Goal: Task Accomplishment & Management: Manage account settings

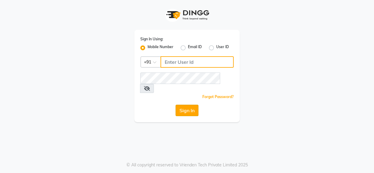
type input "9056067956"
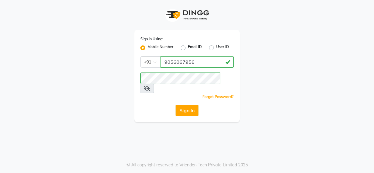
click at [180, 105] on button "Sign In" at bounding box center [187, 110] width 23 height 11
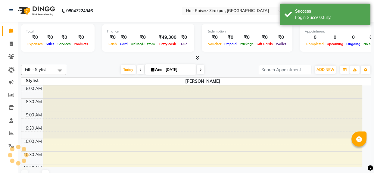
select select "en"
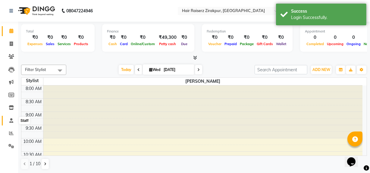
click at [10, 121] on icon at bounding box center [11, 120] width 4 height 5
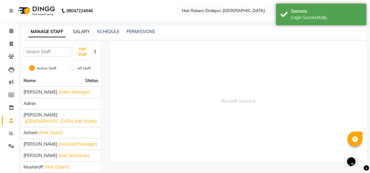
click at [84, 33] on link "SALARY" at bounding box center [81, 31] width 17 height 5
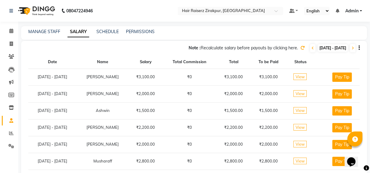
click at [300, 48] on icon at bounding box center [302, 48] width 4 height 4
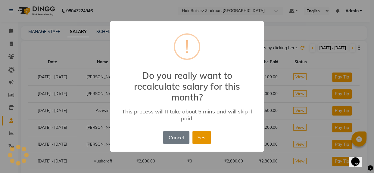
click at [201, 137] on button "Yes" at bounding box center [201, 137] width 18 height 13
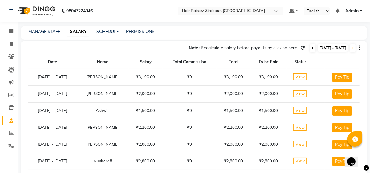
click at [311, 49] on icon at bounding box center [312, 48] width 2 height 4
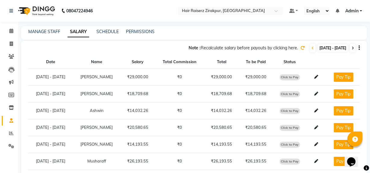
click at [354, 48] on span at bounding box center [352, 48] width 5 height 8
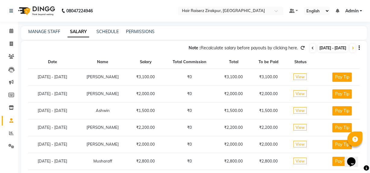
click at [310, 49] on span at bounding box center [312, 48] width 5 height 8
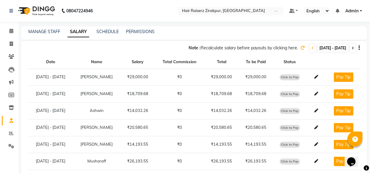
click at [352, 48] on icon at bounding box center [352, 48] width 2 height 4
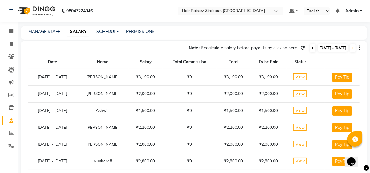
click at [311, 49] on icon at bounding box center [312, 48] width 2 height 4
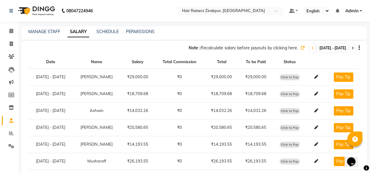
click at [352, 48] on icon at bounding box center [352, 48] width 2 height 4
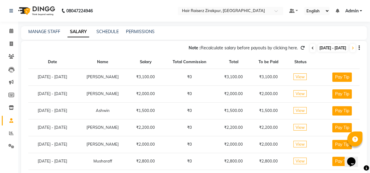
click at [310, 46] on span at bounding box center [312, 48] width 5 height 8
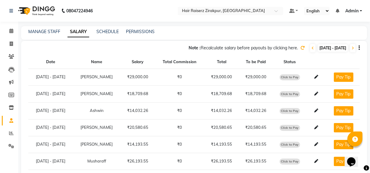
click at [298, 78] on span "Click to Pay" at bounding box center [289, 77] width 20 height 6
select select "1"
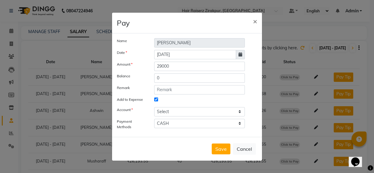
click at [239, 56] on icon at bounding box center [241, 54] width 4 height 4
select select "9"
select select "2025"
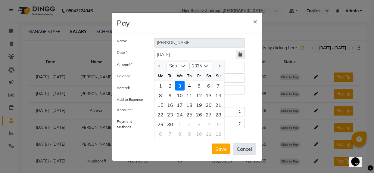
click at [245, 148] on button "Cancel" at bounding box center [244, 148] width 23 height 11
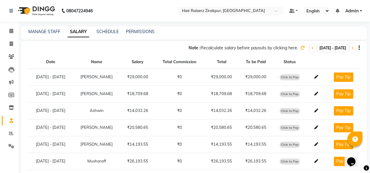
click at [289, 75] on span "Click to Pay" at bounding box center [289, 77] width 20 height 6
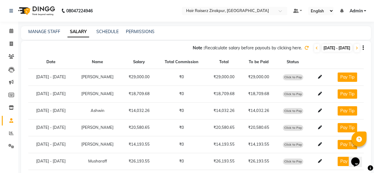
select select "1"
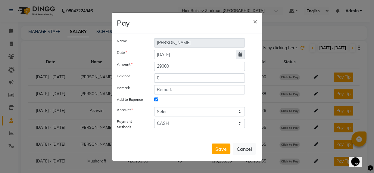
click at [242, 54] on span at bounding box center [240, 54] width 9 height 9
select select "9"
select select "2025"
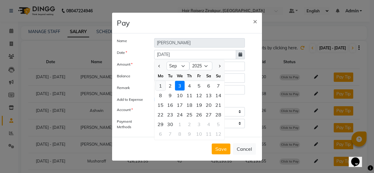
click at [161, 84] on div "1" at bounding box center [161, 86] width 10 height 10
type input "01-09-2025"
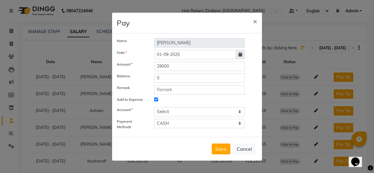
click at [239, 53] on icon at bounding box center [241, 54] width 4 height 4
select select "9"
select select "2025"
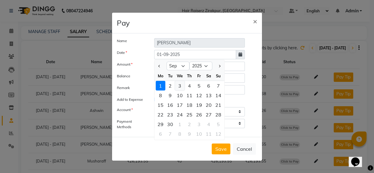
click at [183, 85] on div "3" at bounding box center [180, 86] width 10 height 10
type input "[DATE]"
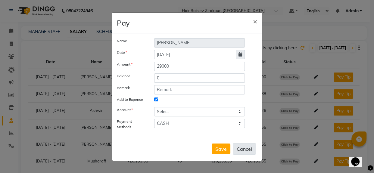
click at [253, 148] on button "Cancel" at bounding box center [244, 148] width 23 height 11
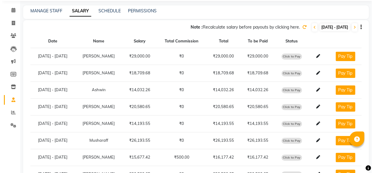
scroll to position [6, 0]
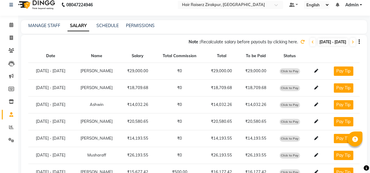
click at [300, 44] on span at bounding box center [302, 41] width 4 height 5
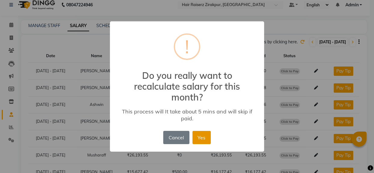
click at [204, 135] on button "Yes" at bounding box center [201, 137] width 18 height 13
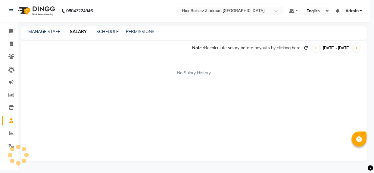
scroll to position [0, 0]
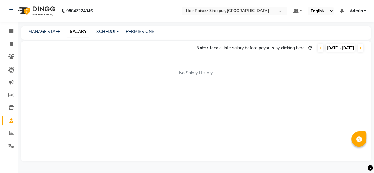
click at [308, 48] on icon at bounding box center [310, 48] width 4 height 4
click at [226, 131] on div "Note : Recalculate salary before payouts by clicking here. 01-08-2025 - 31-08-2…" at bounding box center [196, 101] width 350 height 120
click at [308, 48] on icon at bounding box center [310, 48] width 4 height 4
click at [308, 49] on icon at bounding box center [310, 48] width 4 height 4
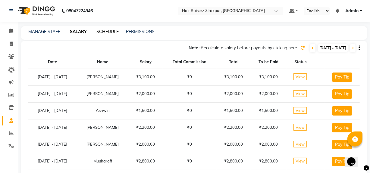
click at [104, 34] on link "SCHEDULE" at bounding box center [107, 31] width 22 height 5
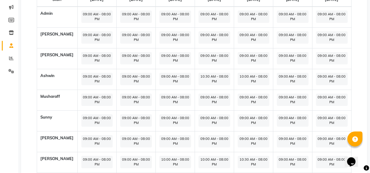
scroll to position [48, 0]
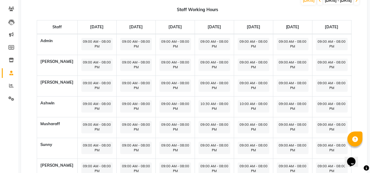
click at [169, 48] on span "09:00 AM - 08:00 PM" at bounding box center [175, 44] width 32 height 12
select select "09:00 AM"
select select "08:00 PM"
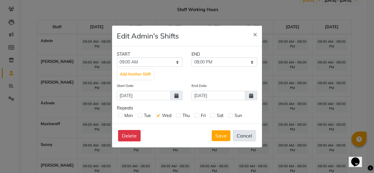
click at [245, 138] on button "Cancel" at bounding box center [244, 135] width 23 height 11
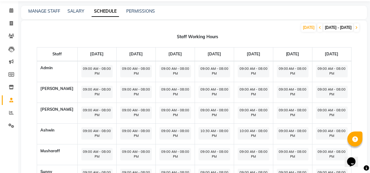
scroll to position [0, 0]
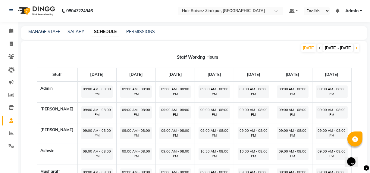
click at [319, 47] on icon at bounding box center [320, 48] width 2 height 4
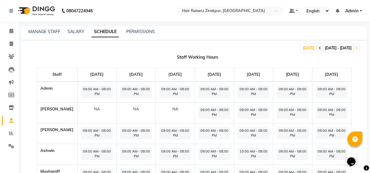
click at [319, 47] on icon at bounding box center [320, 48] width 2 height 4
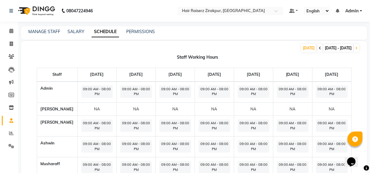
click at [319, 47] on icon at bounding box center [320, 48] width 2 height 4
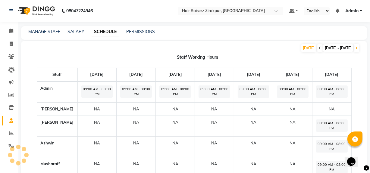
click at [319, 47] on icon at bounding box center [320, 48] width 2 height 4
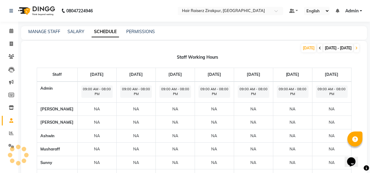
click at [319, 47] on icon at bounding box center [320, 48] width 2 height 4
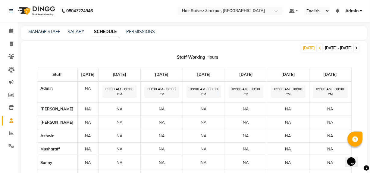
click at [358, 47] on span at bounding box center [356, 48] width 5 height 8
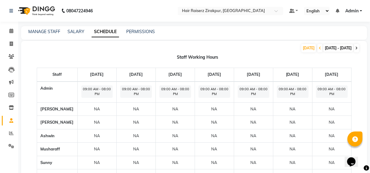
click at [358, 47] on span at bounding box center [356, 48] width 5 height 8
click at [358, 48] on span at bounding box center [356, 48] width 5 height 8
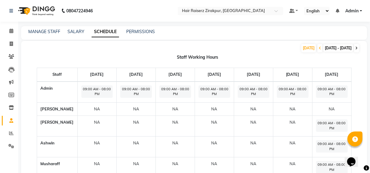
click at [358, 48] on span at bounding box center [356, 48] width 5 height 8
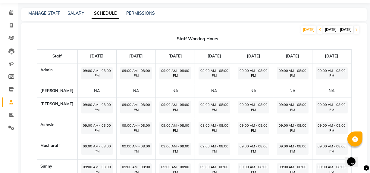
scroll to position [13, 0]
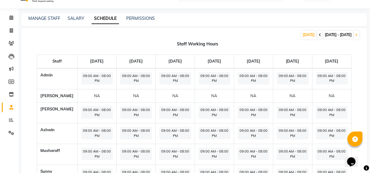
click at [319, 33] on icon at bounding box center [320, 35] width 2 height 4
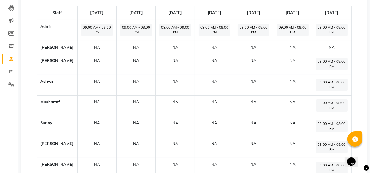
scroll to position [103, 0]
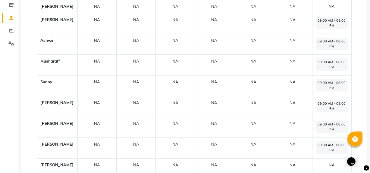
click at [335, 133] on span "09:00 AM - 08:00 PM" at bounding box center [332, 127] width 32 height 12
select select "09:00 AM"
select select "08:00 PM"
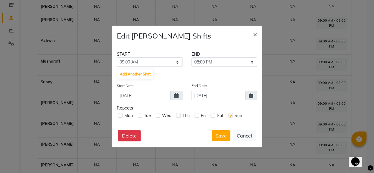
click at [230, 116] on label at bounding box center [230, 115] width 5 height 5
click at [230, 116] on input "checkbox" at bounding box center [230, 115] width 4 height 4
checkbox input "false"
click at [217, 137] on button "Save" at bounding box center [221, 135] width 19 height 11
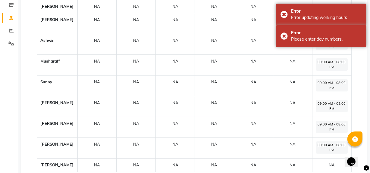
click at [325, 132] on span "09:00 AM - 08:00 PM" at bounding box center [332, 127] width 32 height 12
select select "09:00 AM"
select select "08:00 PM"
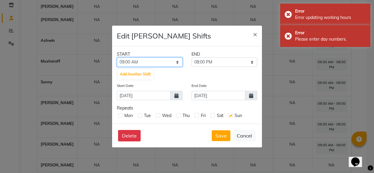
click at [178, 61] on select "12:00 AM 12:15 AM 12:30 AM 12:45 AM 01:00 AM 01:15 AM 01:30 AM 01:45 AM 02:00 A…" at bounding box center [150, 62] width 66 height 9
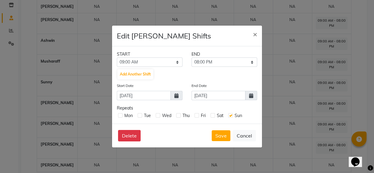
click at [293, 67] on ngb-modal-window "Edit [PERSON_NAME] Shifts × START END 12:00 AM 12:15 AM 12:30 AM 12:45 AM 01:00…" at bounding box center [187, 86] width 374 height 173
click at [178, 95] on icon at bounding box center [176, 95] width 4 height 5
select select "8"
select select "2025"
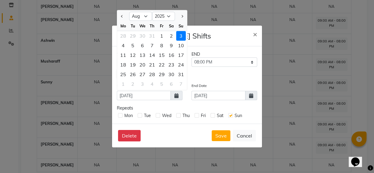
click at [185, 138] on div "Delete Save Cancel" at bounding box center [187, 136] width 150 height 24
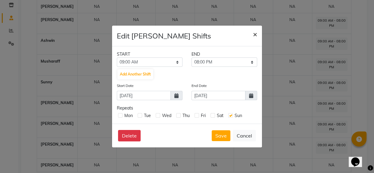
click at [254, 35] on span "×" at bounding box center [255, 34] width 4 height 9
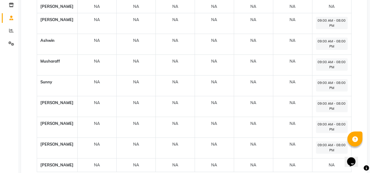
scroll to position [0, 0]
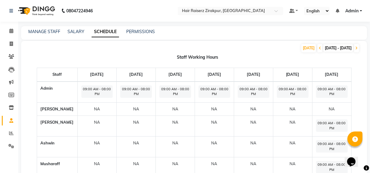
click at [10, 126] on li "Staff" at bounding box center [9, 120] width 18 height 13
click at [11, 123] on icon at bounding box center [11, 120] width 4 height 5
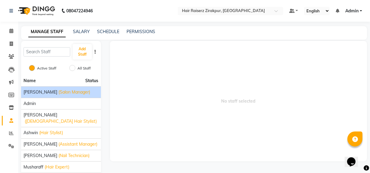
click at [44, 95] on span "[PERSON_NAME]" at bounding box center [40, 92] width 34 height 6
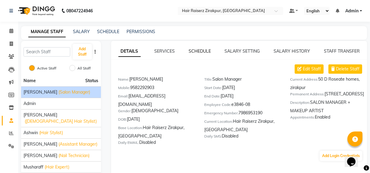
click at [201, 49] on link "SCHEDULE" at bounding box center [200, 50] width 22 height 5
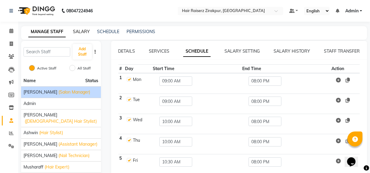
click at [84, 31] on link "SALARY" at bounding box center [81, 31] width 17 height 5
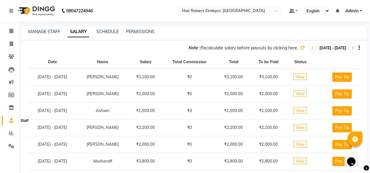
click at [11, 120] on icon at bounding box center [11, 120] width 4 height 5
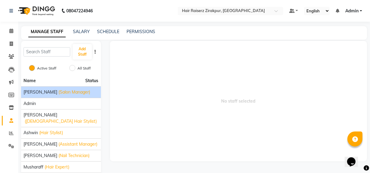
click at [72, 91] on span "(Salon Manager)" at bounding box center [74, 92] width 32 height 6
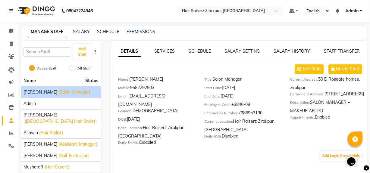
click at [294, 51] on link "SALARY HISTORY" at bounding box center [291, 50] width 36 height 5
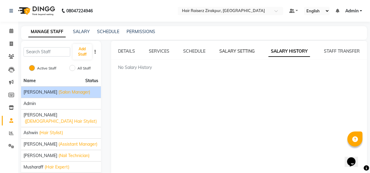
click at [244, 53] on link "SALARY SETTING" at bounding box center [236, 50] width 35 height 5
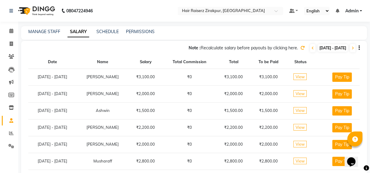
click at [304, 78] on span "View" at bounding box center [299, 76] width 13 height 7
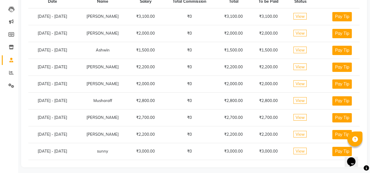
scroll to position [2, 0]
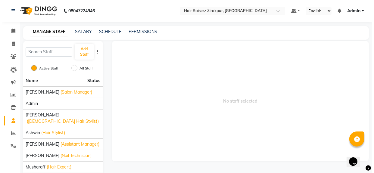
scroll to position [41, 0]
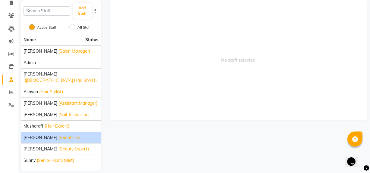
click at [55, 136] on li "Shruti Mahato (Beautician )" at bounding box center [61, 137] width 80 height 11
click at [72, 135] on span "(Beautician )" at bounding box center [70, 138] width 24 height 6
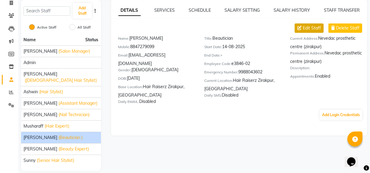
click at [310, 29] on span "Edit Staff" at bounding box center [312, 28] width 18 height 6
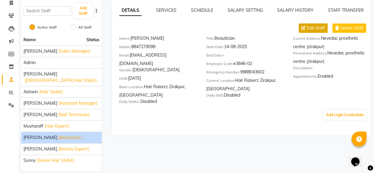
select select "[DEMOGRAPHIC_DATA]"
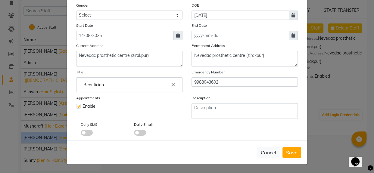
scroll to position [33, 0]
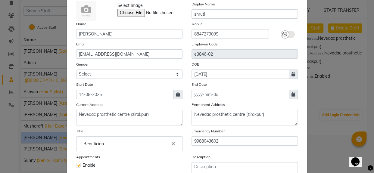
click at [177, 95] on icon at bounding box center [178, 94] width 4 height 4
select select "8"
select select "2025"
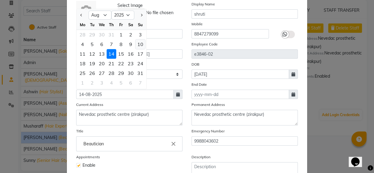
click at [136, 46] on div "10" at bounding box center [141, 44] width 10 height 10
type input "10-08-2025"
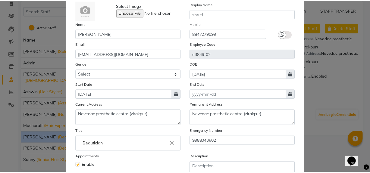
scroll to position [93, 0]
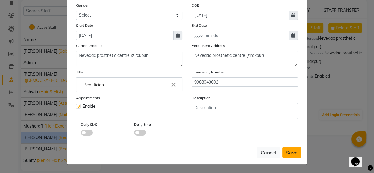
click at [291, 153] on span "Save" at bounding box center [291, 153] width 11 height 6
select select
checkbox input "false"
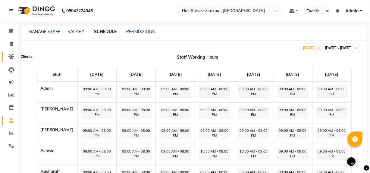
click at [10, 54] on span at bounding box center [11, 56] width 11 height 7
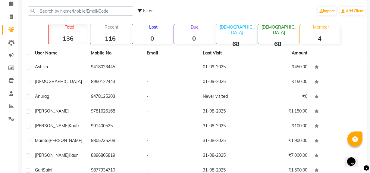
scroll to position [13, 0]
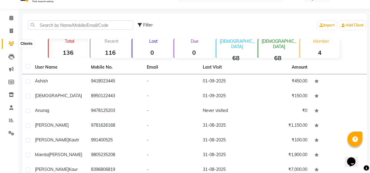
click at [10, 43] on icon at bounding box center [11, 43] width 6 height 5
click at [13, 105] on span at bounding box center [11, 108] width 11 height 7
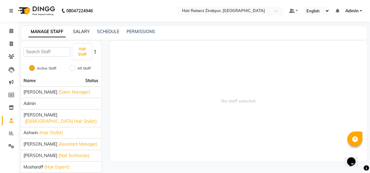
click at [81, 32] on link "SALARY" at bounding box center [81, 31] width 17 height 5
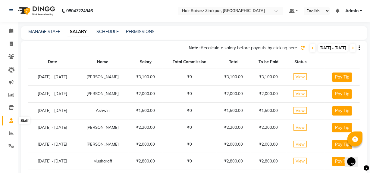
click at [12, 120] on icon at bounding box center [11, 120] width 4 height 5
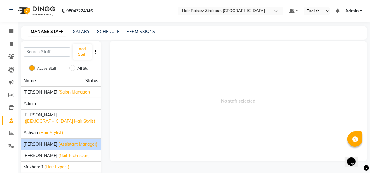
click at [60, 141] on span "(Assistant Manager)" at bounding box center [77, 144] width 39 height 6
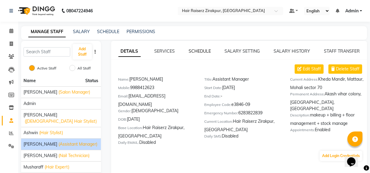
click at [203, 50] on link "SCHEDULE" at bounding box center [200, 50] width 22 height 5
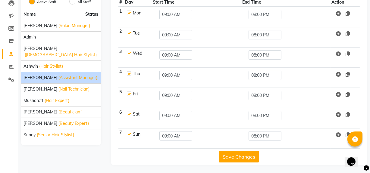
scroll to position [32, 0]
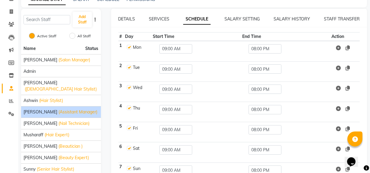
click at [130, 68] on label at bounding box center [129, 67] width 5 height 5
click at [130, 68] on input "checkbox" at bounding box center [129, 67] width 4 height 4
checkbox input "false"
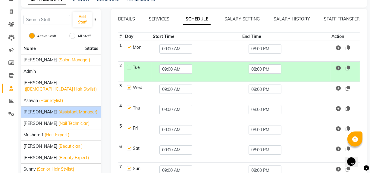
click at [129, 88] on label at bounding box center [129, 87] width 5 height 5
click at [129, 88] on input "checkbox" at bounding box center [129, 87] width 4 height 4
checkbox input "false"
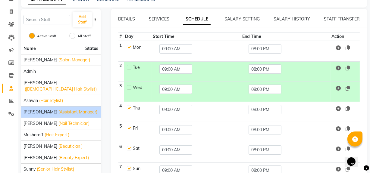
scroll to position [67, 0]
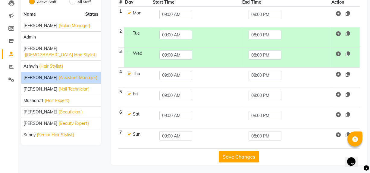
click at [248, 158] on button "Save Changes" at bounding box center [239, 156] width 40 height 11
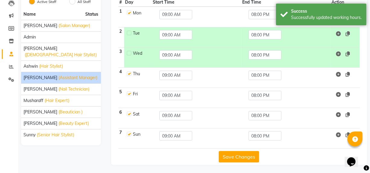
click at [128, 75] on label at bounding box center [129, 73] width 5 height 5
click at [128, 75] on input "checkbox" at bounding box center [129, 73] width 4 height 4
checkbox input "false"
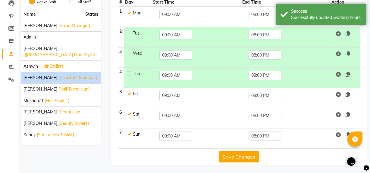
click at [130, 93] on label at bounding box center [129, 94] width 5 height 5
click at [130, 93] on input "checkbox" at bounding box center [129, 94] width 4 height 4
checkbox input "false"
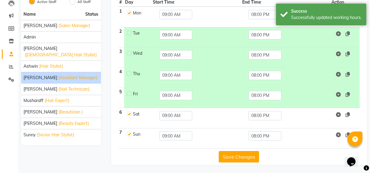
click at [130, 113] on label at bounding box center [129, 114] width 5 height 5
click at [130, 113] on input "checkbox" at bounding box center [129, 114] width 4 height 4
checkbox input "false"
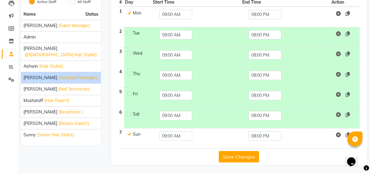
click at [128, 73] on label at bounding box center [129, 73] width 5 height 5
click at [128, 73] on input "checkbox" at bounding box center [129, 73] width 4 height 4
checkbox input "true"
click at [129, 92] on label at bounding box center [129, 94] width 5 height 5
click at [129, 92] on input "checkbox" at bounding box center [129, 94] width 4 height 4
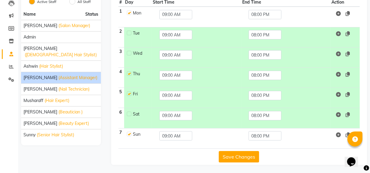
checkbox input "true"
click at [129, 133] on label at bounding box center [129, 134] width 5 height 5
click at [129, 133] on input "checkbox" at bounding box center [129, 134] width 4 height 4
checkbox input "false"
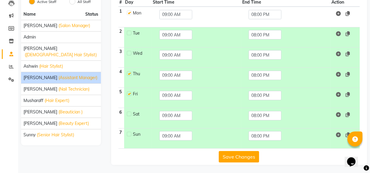
click at [130, 113] on label at bounding box center [129, 114] width 5 height 5
click at [130, 113] on input "checkbox" at bounding box center [129, 114] width 4 height 4
checkbox input "true"
click at [129, 135] on label at bounding box center [129, 134] width 5 height 5
click at [129, 135] on input "checkbox" at bounding box center [129, 134] width 4 height 4
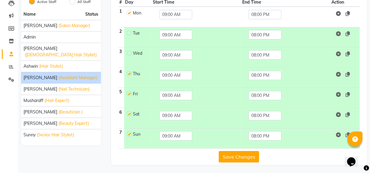
checkbox input "true"
click at [239, 155] on button "Save Changes" at bounding box center [239, 156] width 40 height 11
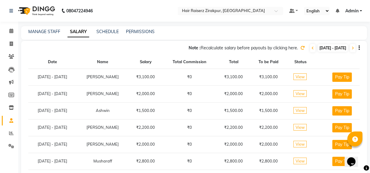
click at [304, 128] on span "View" at bounding box center [299, 127] width 13 height 7
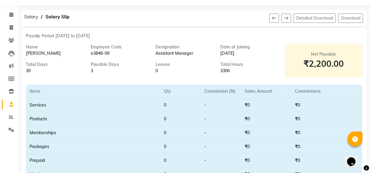
scroll to position [15, 0]
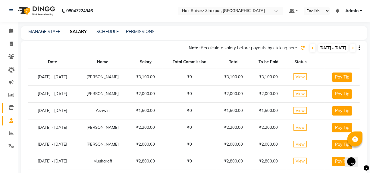
click at [11, 108] on icon at bounding box center [11, 107] width 5 height 5
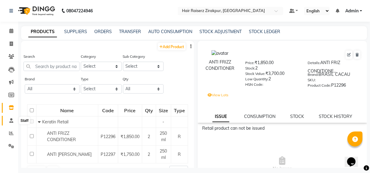
click at [11, 123] on icon at bounding box center [11, 120] width 4 height 5
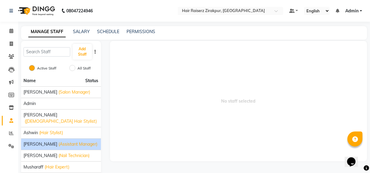
click at [58, 141] on span "(Assistant Manager)" at bounding box center [77, 144] width 39 height 6
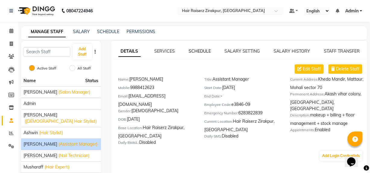
click at [204, 52] on link "SCHEDULE" at bounding box center [200, 50] width 22 height 5
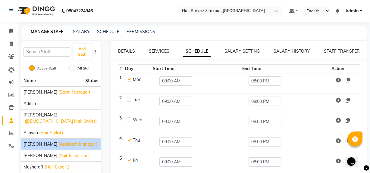
scroll to position [67, 0]
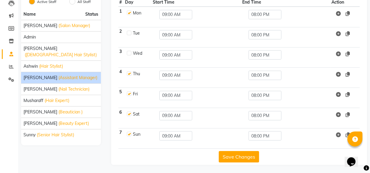
click at [129, 73] on label at bounding box center [129, 73] width 5 height 5
click at [129, 73] on input "checkbox" at bounding box center [129, 73] width 4 height 4
checkbox input "false"
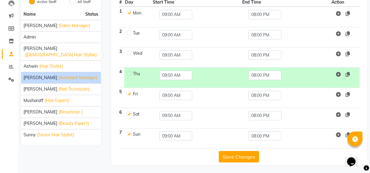
click at [129, 93] on label at bounding box center [129, 94] width 5 height 5
click at [129, 93] on input "checkbox" at bounding box center [129, 94] width 4 height 4
checkbox input "false"
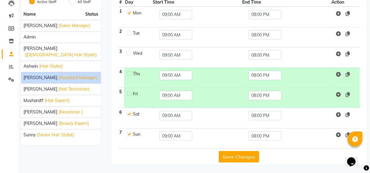
click at [129, 114] on label at bounding box center [129, 114] width 5 height 5
click at [129, 114] on input "checkbox" at bounding box center [129, 114] width 4 height 4
checkbox input "false"
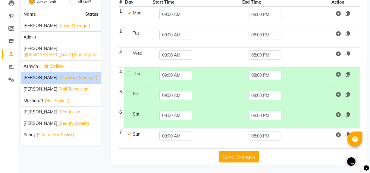
click at [129, 135] on label at bounding box center [129, 134] width 5 height 5
click at [129, 135] on input "checkbox" at bounding box center [129, 134] width 4 height 4
checkbox input "false"
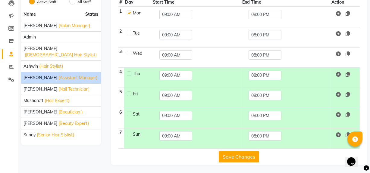
click at [235, 156] on button "Save Changes" at bounding box center [239, 156] width 40 height 11
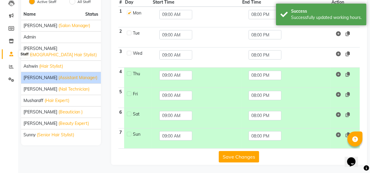
click at [8, 54] on span at bounding box center [11, 54] width 11 height 7
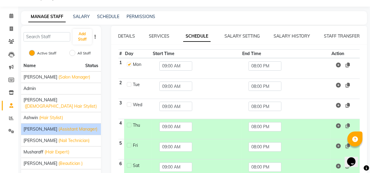
scroll to position [14, 0]
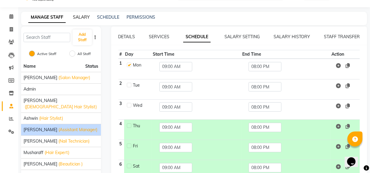
click at [83, 15] on link "SALARY" at bounding box center [81, 16] width 17 height 5
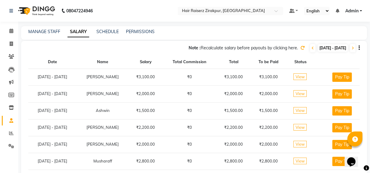
click at [300, 47] on icon at bounding box center [302, 48] width 4 height 4
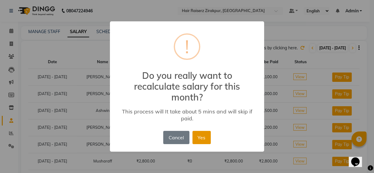
click at [201, 141] on button "Yes" at bounding box center [201, 137] width 18 height 13
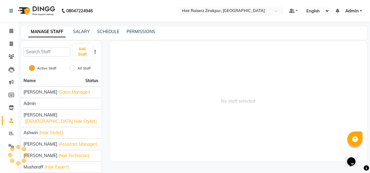
scroll to position [14, 0]
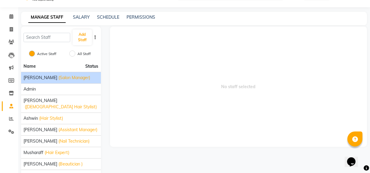
click at [58, 77] on span "(Salon Manager)" at bounding box center [74, 78] width 32 height 6
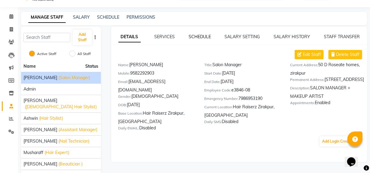
click at [200, 37] on link "SCHEDULE" at bounding box center [200, 36] width 22 height 5
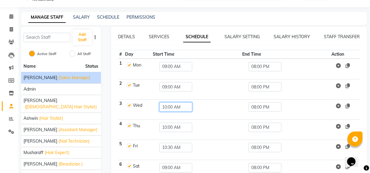
click at [182, 107] on input "10:00 AM" at bounding box center [175, 106] width 33 height 9
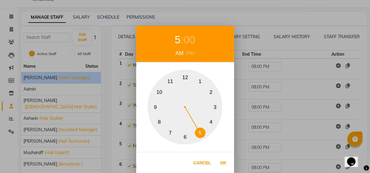
click at [201, 134] on button "5" at bounding box center [200, 133] width 11 height 11
click at [188, 54] on div "PM" at bounding box center [190, 53] width 11 height 8
click at [223, 164] on button "Ok" at bounding box center [223, 163] width 12 height 12
type input "05:00 PM"
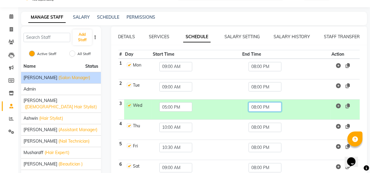
click at [257, 108] on input "08:00 PM" at bounding box center [264, 106] width 33 height 9
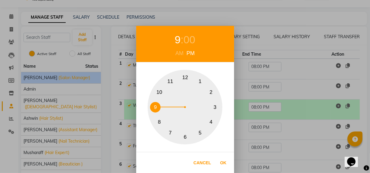
click at [153, 106] on button "9" at bounding box center [155, 107] width 11 height 11
click at [223, 164] on button "Ok" at bounding box center [223, 163] width 12 height 12
type input "09:00 PM"
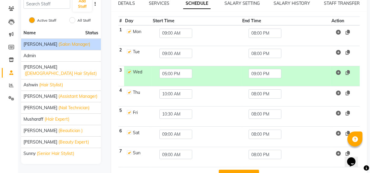
scroll to position [67, 0]
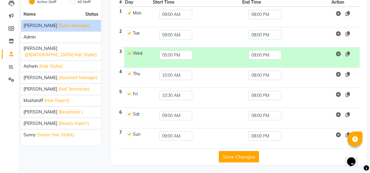
click at [237, 158] on button "Save Changes" at bounding box center [239, 156] width 40 height 11
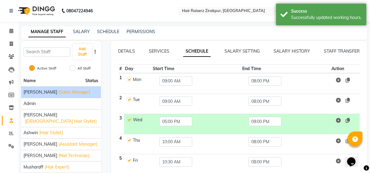
scroll to position [0, 0]
click at [81, 31] on link "SALARY" at bounding box center [81, 31] width 17 height 5
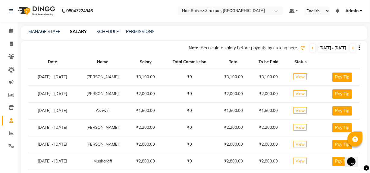
click at [300, 46] on icon at bounding box center [302, 48] width 4 height 4
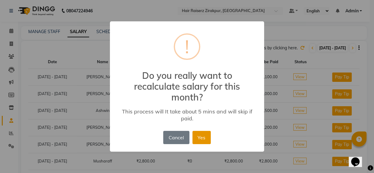
click at [203, 138] on button "Yes" at bounding box center [201, 137] width 18 height 13
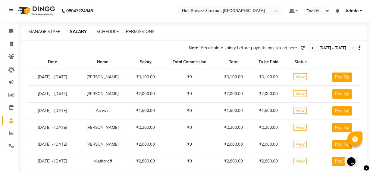
click at [310, 48] on span at bounding box center [312, 48] width 5 height 8
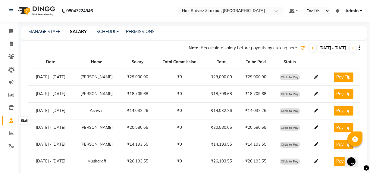
click at [15, 119] on span at bounding box center [11, 120] width 11 height 7
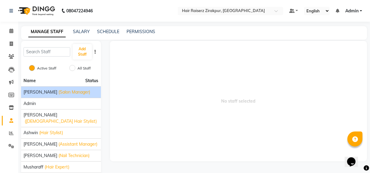
click at [39, 93] on span "[PERSON_NAME]" at bounding box center [40, 92] width 34 height 6
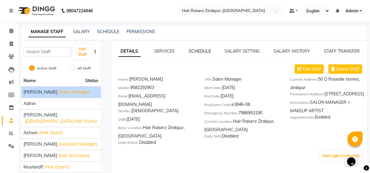
click at [202, 51] on link "SCHEDULE" at bounding box center [200, 50] width 22 height 5
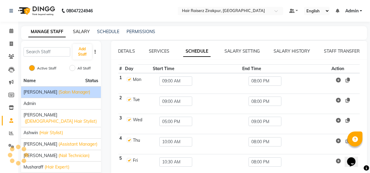
click at [78, 33] on link "SALARY" at bounding box center [81, 31] width 17 height 5
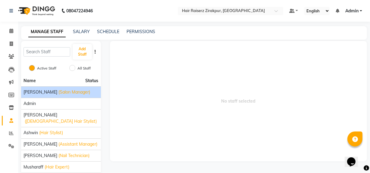
click at [50, 93] on div "[PERSON_NAME] (Salon Manager)" at bounding box center [60, 92] width 75 height 6
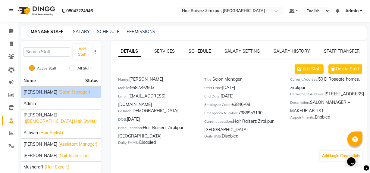
click at [195, 50] on link "SCHEDULE" at bounding box center [200, 50] width 22 height 5
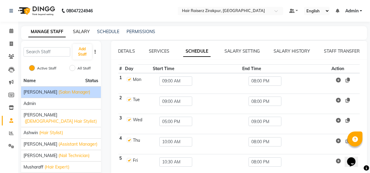
click at [82, 30] on link "SALARY" at bounding box center [81, 31] width 17 height 5
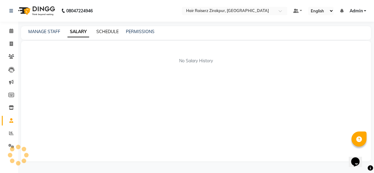
click at [109, 31] on link "SCHEDULE" at bounding box center [107, 31] width 22 height 5
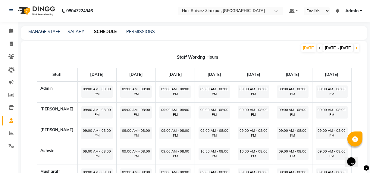
click at [317, 46] on span at bounding box center [319, 48] width 5 height 8
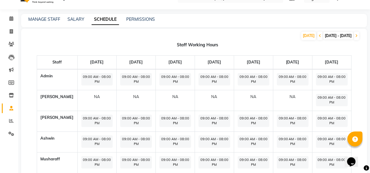
scroll to position [5, 0]
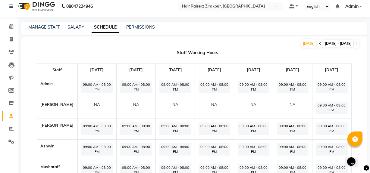
click at [319, 43] on icon at bounding box center [320, 44] width 2 height 4
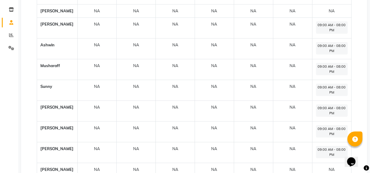
scroll to position [99, 0]
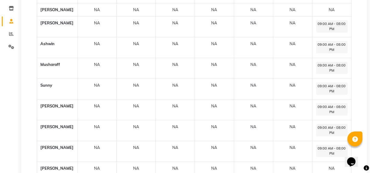
click at [333, 135] on span "09:00 AM - 08:00 PM" at bounding box center [332, 130] width 32 height 12
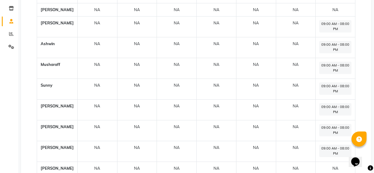
select select "09:00 AM"
select select "08:00 PM"
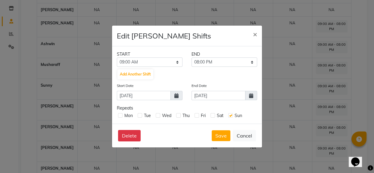
click at [230, 116] on label at bounding box center [230, 115] width 5 height 5
click at [230, 116] on input "checkbox" at bounding box center [230, 115] width 4 height 4
checkbox input "false"
click at [220, 135] on button "Save" at bounding box center [221, 135] width 19 height 11
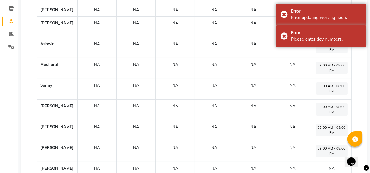
click at [342, 136] on span "09:00 AM - 08:00 PM" at bounding box center [332, 130] width 32 height 12
select select "09:00 AM"
select select "08:00 PM"
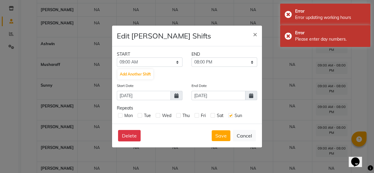
click at [231, 117] on label at bounding box center [230, 115] width 5 height 5
click at [231, 117] on input "checkbox" at bounding box center [230, 115] width 4 height 4
checkbox input "false"
click at [247, 62] on select "09:15 AM 09:30 AM 09:45 AM 10:00 AM 10:15 AM 10:30 AM 10:45 AM 11:00 AM 11:15 A…" at bounding box center [225, 62] width 66 height 9
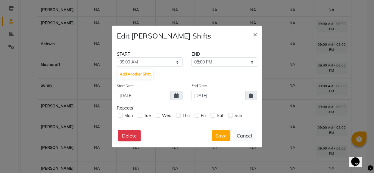
click at [183, 78] on div "START END 12:00 AM 12:15 AM 12:30 AM 12:45 AM 01:00 AM 01:15 AM 01:30 AM 01:45 …" at bounding box center [187, 84] width 150 height 77
click at [135, 135] on button "Delete" at bounding box center [129, 135] width 23 height 11
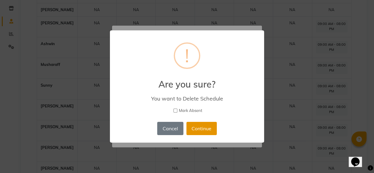
click at [200, 129] on button "Continue" at bounding box center [201, 128] width 30 height 13
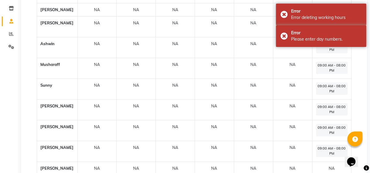
click at [327, 134] on span "09:00 AM - 08:00 PM" at bounding box center [332, 130] width 32 height 12
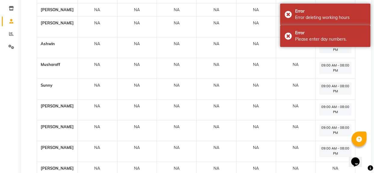
select select "09:00 AM"
select select "08:00 PM"
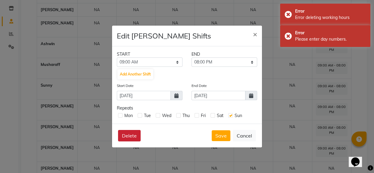
click at [129, 137] on button "Delete" at bounding box center [129, 135] width 23 height 11
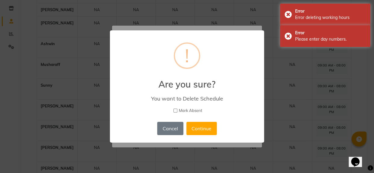
click at [174, 110] on input "Mark Absent" at bounding box center [175, 111] width 4 height 4
checkbox input "true"
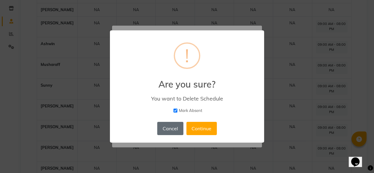
click at [178, 129] on button "Cancel" at bounding box center [170, 128] width 26 height 13
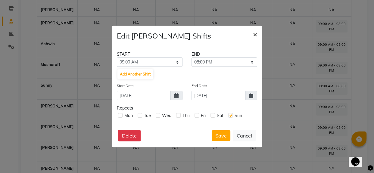
click at [255, 35] on span "×" at bounding box center [255, 34] width 4 height 9
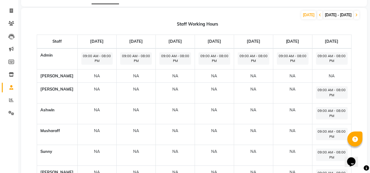
scroll to position [0, 0]
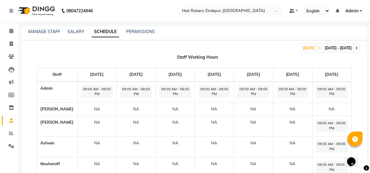
click at [357, 48] on icon at bounding box center [356, 48] width 2 height 4
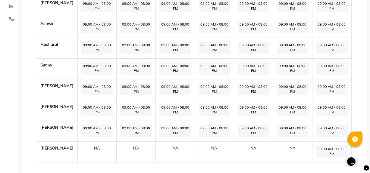
scroll to position [131, 0]
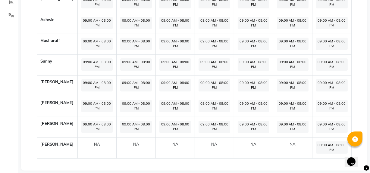
click at [94, 133] on span "09:00 AM - 08:00 PM" at bounding box center [97, 127] width 32 height 12
select select "09:00 AM"
select select "08:00 PM"
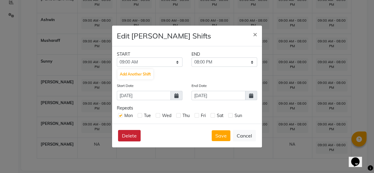
click at [131, 137] on button "Delete" at bounding box center [129, 135] width 23 height 11
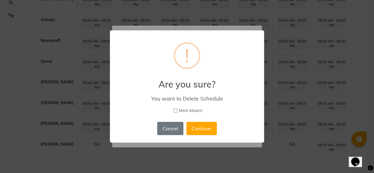
click at [176, 110] on input "Mark Absent" at bounding box center [175, 111] width 4 height 4
checkbox input "true"
click at [200, 131] on button "Continue" at bounding box center [201, 128] width 30 height 13
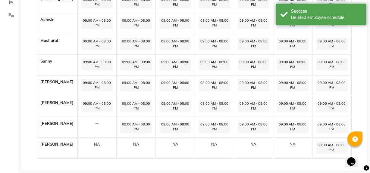
scroll to position [0, 0]
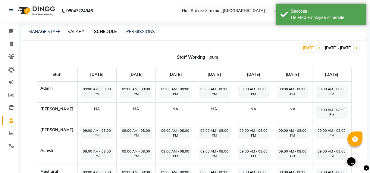
click at [72, 33] on link "SALARY" at bounding box center [75, 31] width 17 height 5
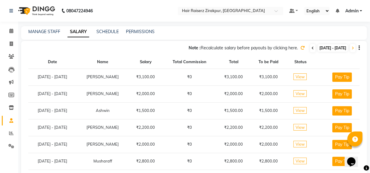
click at [310, 45] on span at bounding box center [312, 48] width 5 height 8
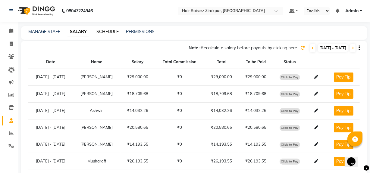
click at [111, 32] on link "SCHEDULE" at bounding box center [107, 31] width 22 height 5
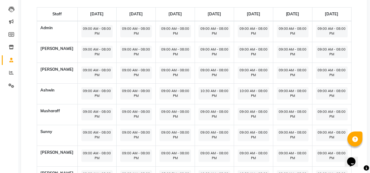
scroll to position [32, 0]
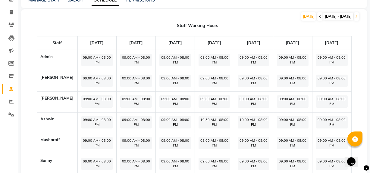
click at [317, 17] on span at bounding box center [319, 16] width 5 height 8
click at [319, 16] on icon at bounding box center [320, 17] width 2 height 4
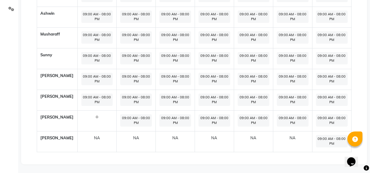
scroll to position [0, 0]
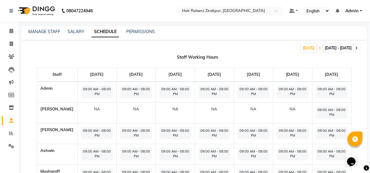
click at [355, 50] on span at bounding box center [356, 48] width 5 height 8
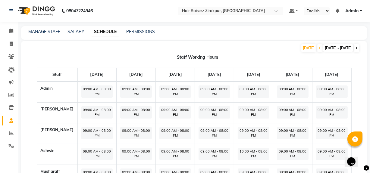
click at [355, 50] on span at bounding box center [356, 48] width 5 height 8
click at [356, 48] on icon at bounding box center [356, 48] width 2 height 4
click at [357, 49] on icon at bounding box center [356, 48] width 2 height 4
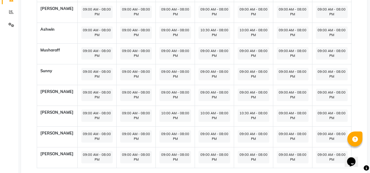
scroll to position [133, 0]
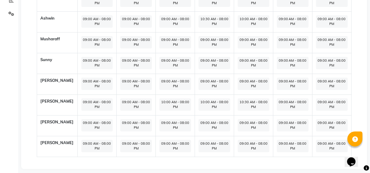
click at [176, 132] on span "09:00 AM - 08:00 PM" at bounding box center [175, 125] width 32 height 12
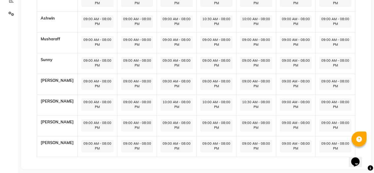
select select "09:00 AM"
select select "08:00 PM"
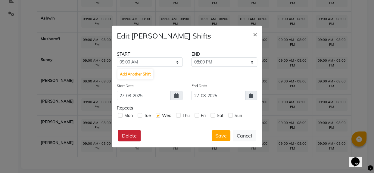
click at [130, 136] on button "Delete" at bounding box center [129, 135] width 23 height 11
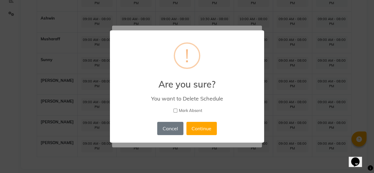
click at [176, 110] on input "Mark Absent" at bounding box center [175, 111] width 4 height 4
checkbox input "true"
click at [199, 128] on button "Continue" at bounding box center [201, 128] width 30 height 13
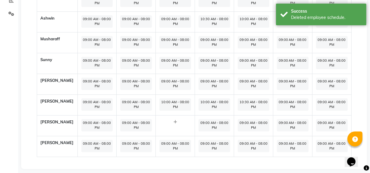
scroll to position [0, 0]
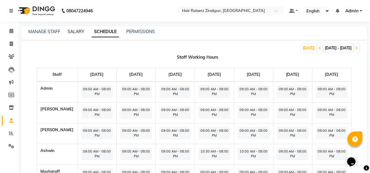
click at [74, 31] on link "SALARY" at bounding box center [75, 31] width 17 height 5
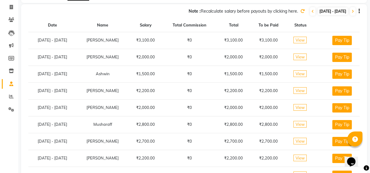
scroll to position [6, 0]
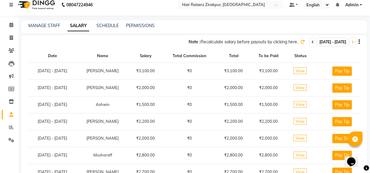
click at [310, 44] on span at bounding box center [312, 42] width 5 height 8
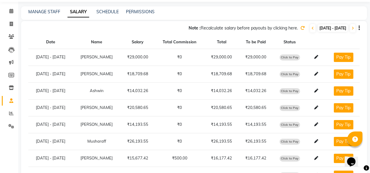
scroll to position [9, 0]
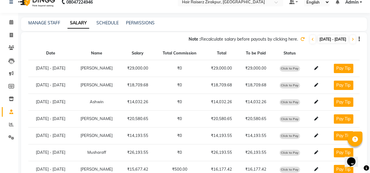
click at [300, 38] on icon at bounding box center [302, 39] width 4 height 4
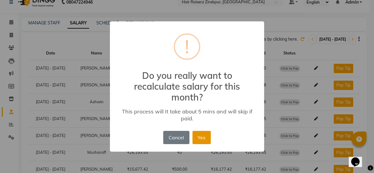
click at [200, 137] on button "Yes" at bounding box center [201, 137] width 18 height 13
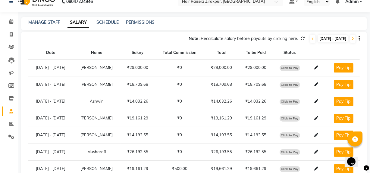
scroll to position [3, 0]
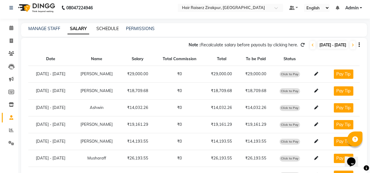
click at [108, 29] on link "SCHEDULE" at bounding box center [107, 28] width 22 height 5
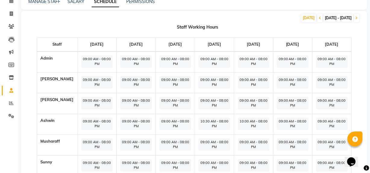
scroll to position [4, 0]
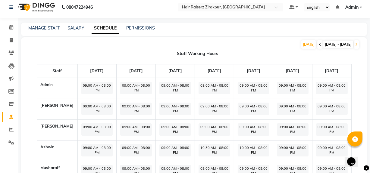
click at [319, 45] on icon at bounding box center [320, 45] width 2 height 4
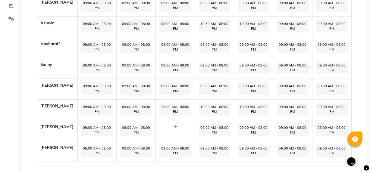
scroll to position [135, 0]
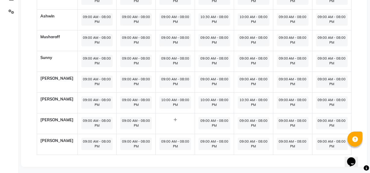
click at [288, 129] on span "09:00 AM - 08:00 PM" at bounding box center [293, 123] width 32 height 12
select select "09:00 AM"
select select "08:00 PM"
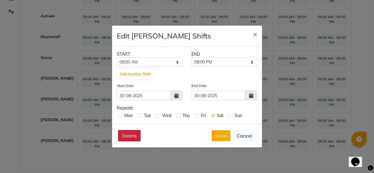
click at [133, 138] on button "Delete" at bounding box center [129, 135] width 23 height 11
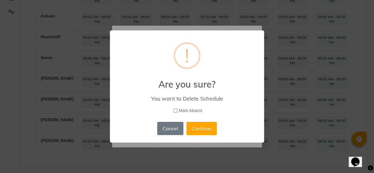
click at [176, 112] on input "Mark Absent" at bounding box center [175, 111] width 4 height 4
checkbox input "true"
click at [199, 127] on button "Continue" at bounding box center [201, 128] width 30 height 13
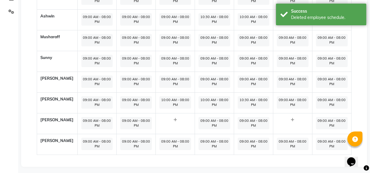
scroll to position [0, 0]
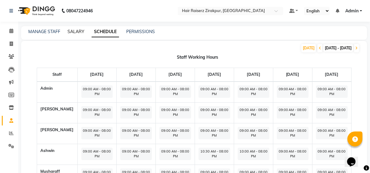
click at [75, 30] on link "SALARY" at bounding box center [75, 31] width 17 height 5
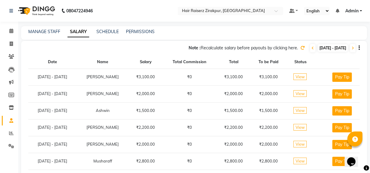
click at [300, 49] on icon at bounding box center [302, 48] width 4 height 4
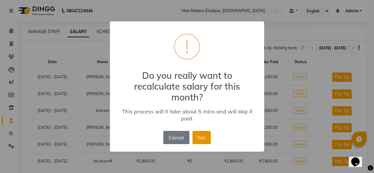
click at [201, 141] on button "Yes" at bounding box center [201, 137] width 18 height 13
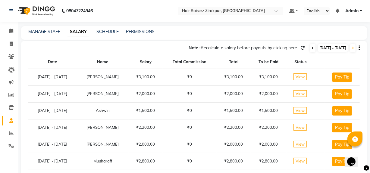
click at [311, 47] on icon at bounding box center [312, 48] width 2 height 4
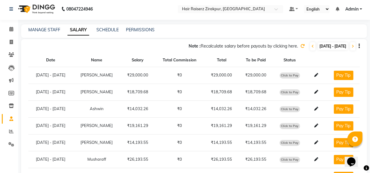
scroll to position [2, 0]
click at [300, 46] on icon at bounding box center [302, 46] width 4 height 4
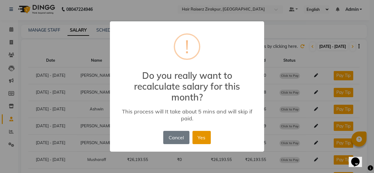
click at [200, 137] on button "Yes" at bounding box center [201, 137] width 18 height 13
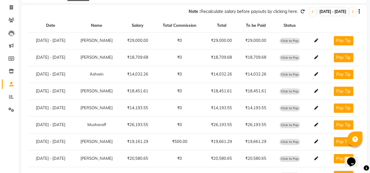
scroll to position [0, 0]
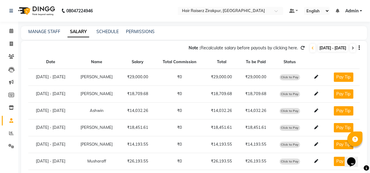
click at [351, 47] on span at bounding box center [352, 48] width 5 height 8
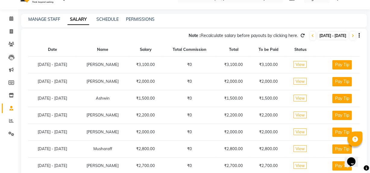
scroll to position [12, 0]
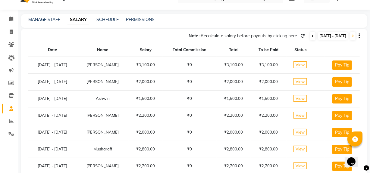
click at [311, 35] on icon at bounding box center [312, 36] width 2 height 4
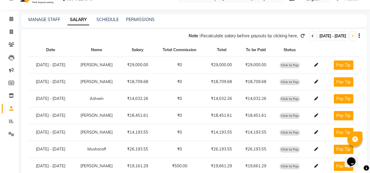
click at [311, 35] on icon at bounding box center [312, 36] width 2 height 4
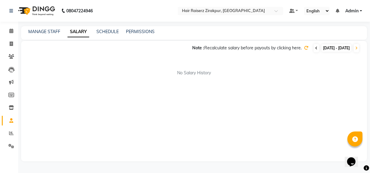
scroll to position [0, 0]
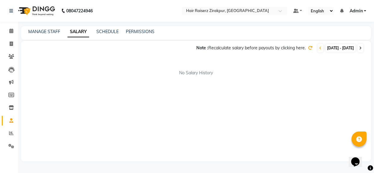
click at [361, 50] on span at bounding box center [360, 48] width 5 height 8
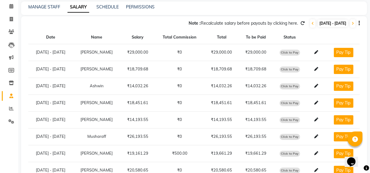
scroll to position [25, 0]
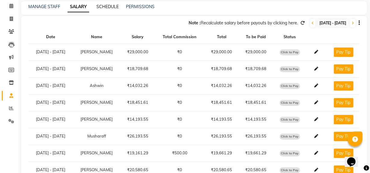
click at [112, 6] on link "SCHEDULE" at bounding box center [107, 6] width 22 height 5
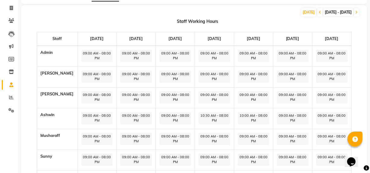
scroll to position [142, 0]
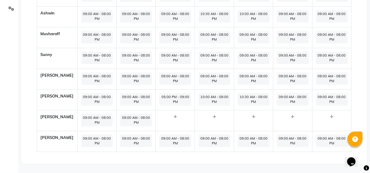
drag, startPoint x: 368, startPoint y: 129, endPoint x: 373, endPoint y: 104, distance: 25.1
click at [89, 122] on span "09:00 AM - 08:00 PM" at bounding box center [97, 120] width 32 height 12
select select "09:00 AM"
select select "08:00 PM"
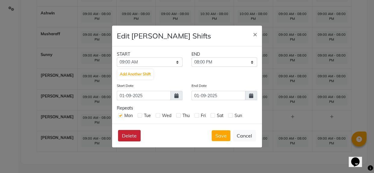
click at [132, 136] on button "Delete" at bounding box center [129, 135] width 23 height 11
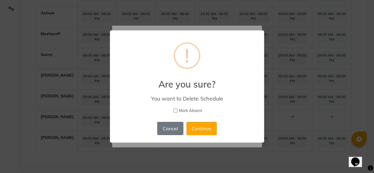
click at [176, 110] on input "Mark Absent" at bounding box center [175, 111] width 4 height 4
checkbox input "true"
click at [200, 127] on button "Continue" at bounding box center [201, 128] width 30 height 13
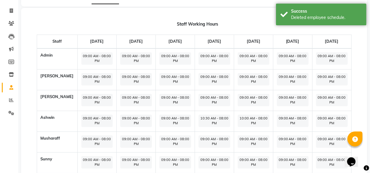
scroll to position [0, 0]
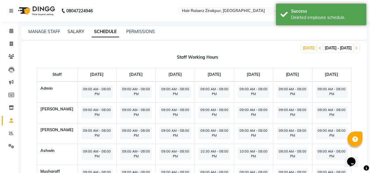
click at [74, 32] on link "SALARY" at bounding box center [75, 31] width 17 height 5
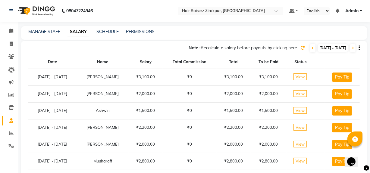
click at [300, 46] on icon at bounding box center [302, 48] width 4 height 4
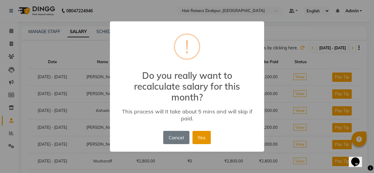
click at [200, 142] on button "Yes" at bounding box center [201, 137] width 18 height 13
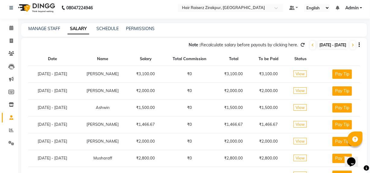
scroll to position [3, 0]
click at [108, 29] on link "SCHEDULE" at bounding box center [107, 28] width 22 height 5
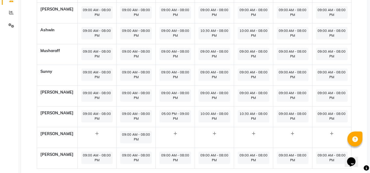
scroll to position [121, 0]
click at [96, 135] on icon at bounding box center [96, 133] width 3 height 4
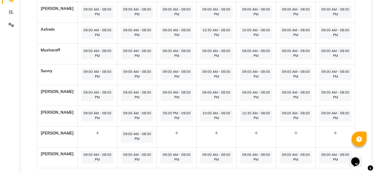
select select "09:00 AM"
select select "10:00 PM"
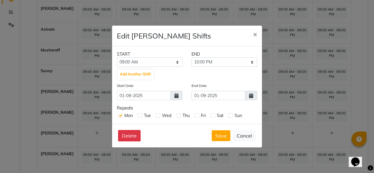
click at [219, 143] on div "Delete Save Cancel" at bounding box center [187, 136] width 150 height 24
click at [222, 137] on button "Save" at bounding box center [221, 135] width 19 height 11
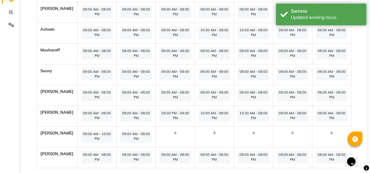
click at [139, 143] on span "09:00 AM - 08:00 PM" at bounding box center [136, 136] width 32 height 12
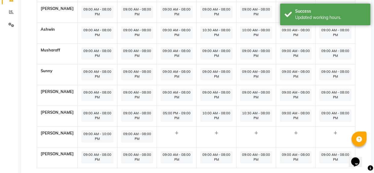
select select "09:00 AM"
select select "08:00 PM"
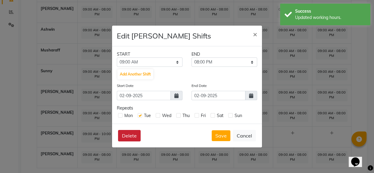
click at [138, 138] on button "Delete" at bounding box center [129, 135] width 23 height 11
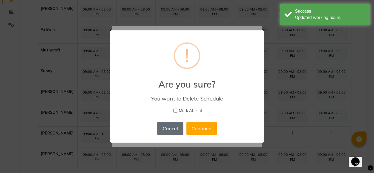
click at [175, 131] on button "Cancel" at bounding box center [170, 128] width 26 height 13
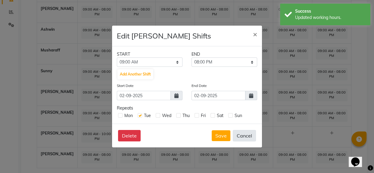
click at [246, 139] on button "Cancel" at bounding box center [244, 135] width 23 height 11
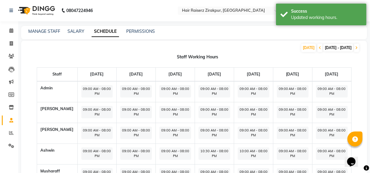
scroll to position [0, 0]
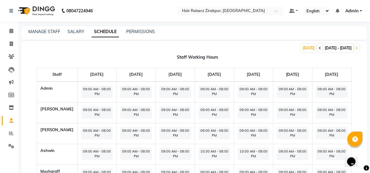
click at [319, 47] on icon at bounding box center [320, 48] width 2 height 4
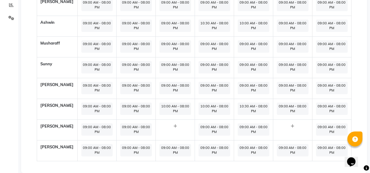
scroll to position [129, 0]
click at [174, 128] on icon at bounding box center [174, 126] width 3 height 4
select select "09:00 AM"
select select "10:00 PM"
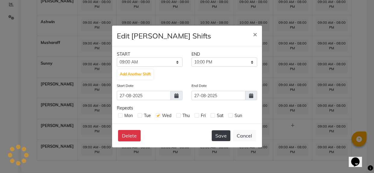
click at [219, 138] on button "Save" at bounding box center [221, 135] width 19 height 11
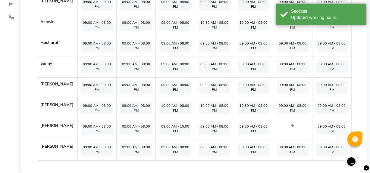
click at [295, 129] on div at bounding box center [293, 126] width 32 height 6
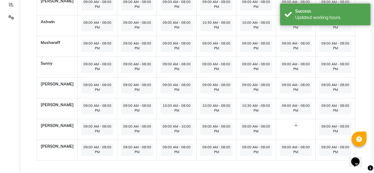
select select "09:00 AM"
select select "10:00 PM"
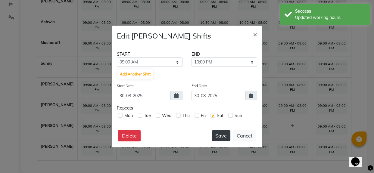
click at [226, 136] on button "Save" at bounding box center [221, 135] width 19 height 11
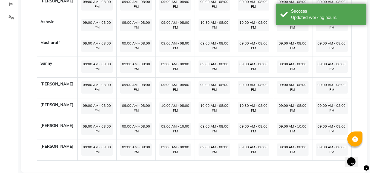
scroll to position [0, 0]
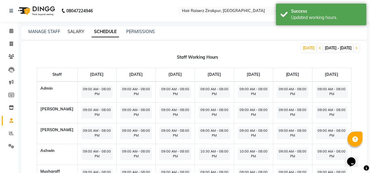
click at [76, 30] on link "SALARY" at bounding box center [75, 31] width 17 height 5
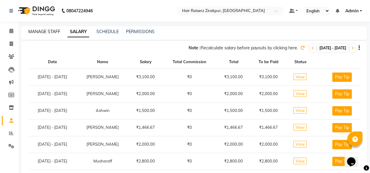
click at [38, 30] on link "MANAGE STAFF" at bounding box center [44, 31] width 32 height 5
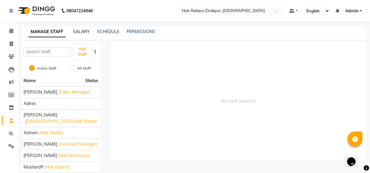
click at [85, 33] on link "SALARY" at bounding box center [81, 31] width 17 height 5
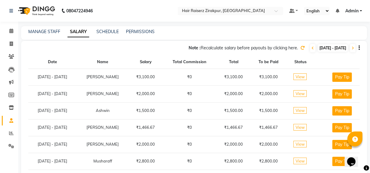
scroll to position [24, 0]
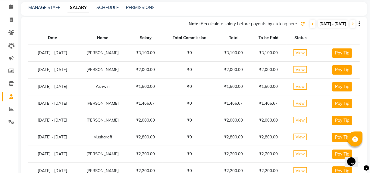
drag, startPoint x: 313, startPoint y: 54, endPoint x: 276, endPoint y: 46, distance: 37.1
click at [276, 46] on tr "[DATE] - [DATE] [PERSON_NAME] ₹3,100.00 ₹0 ₹3,100.00 ₹3,100.00 View Pay Tip" at bounding box center [193, 53] width 331 height 17
click at [299, 82] on td "View" at bounding box center [300, 86] width 29 height 17
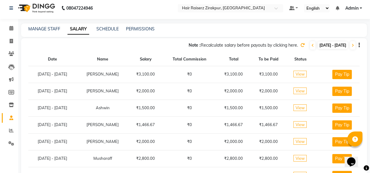
click at [304, 72] on span "View" at bounding box center [299, 74] width 13 height 7
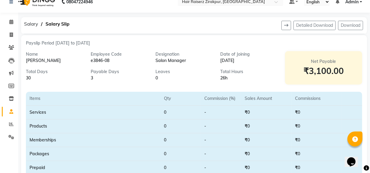
scroll to position [3, 0]
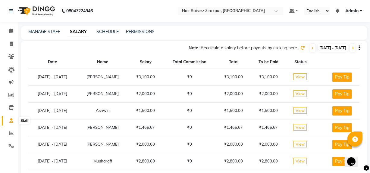
click at [12, 123] on span at bounding box center [11, 120] width 11 height 7
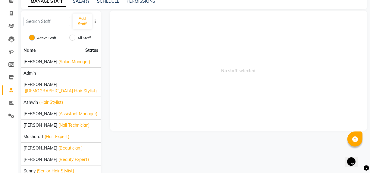
scroll to position [41, 0]
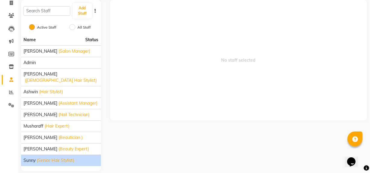
click at [62, 158] on span "(Senior Hair Stylist)" at bounding box center [55, 161] width 37 height 6
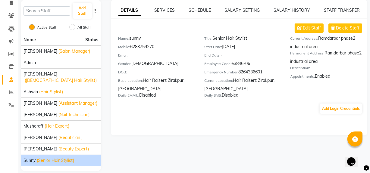
scroll to position [0, 0]
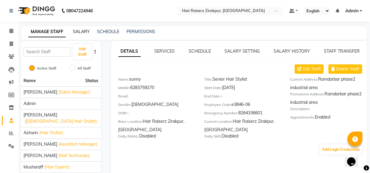
click at [84, 33] on link "SALARY" at bounding box center [81, 31] width 17 height 5
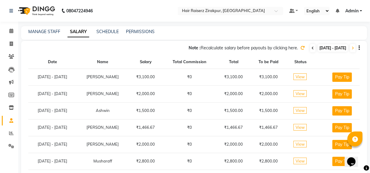
click at [310, 46] on span at bounding box center [312, 48] width 5 height 8
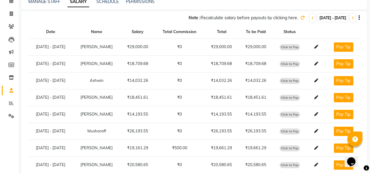
scroll to position [30, 0]
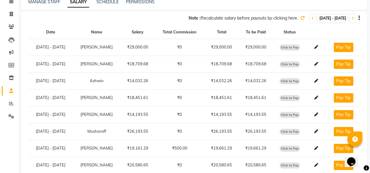
click at [297, 47] on span "Click to Pay" at bounding box center [289, 48] width 20 height 6
select select "1"
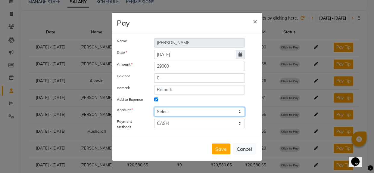
click at [167, 111] on select "Select [PERSON_NAME] cash Default account" at bounding box center [199, 111] width 91 height 9
click at [141, 142] on div "Save Cancel" at bounding box center [187, 149] width 150 height 24
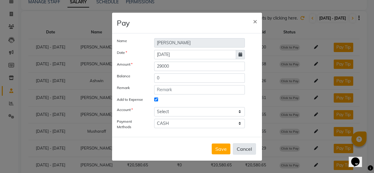
click at [238, 150] on button "Cancel" at bounding box center [244, 148] width 23 height 11
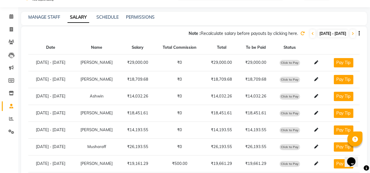
scroll to position [8, 0]
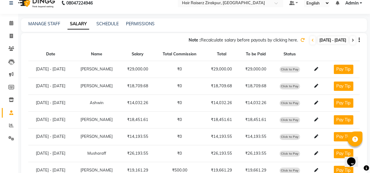
click at [353, 42] on span at bounding box center [352, 40] width 5 height 8
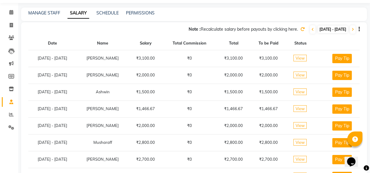
scroll to position [20, 0]
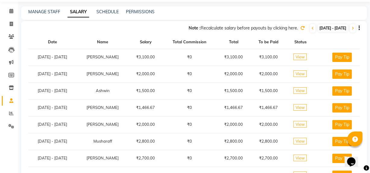
click at [304, 74] on span "View" at bounding box center [299, 73] width 13 height 7
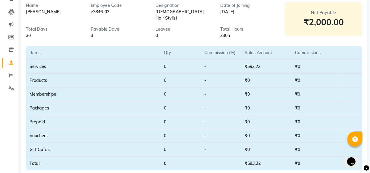
scroll to position [21, 0]
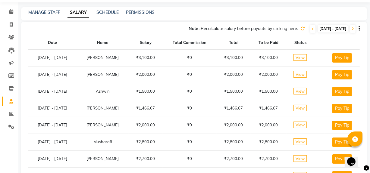
scroll to position [21, 0]
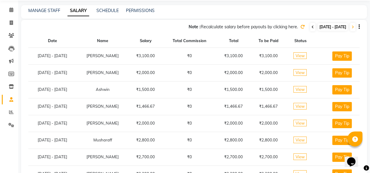
click at [311, 28] on icon at bounding box center [312, 27] width 2 height 4
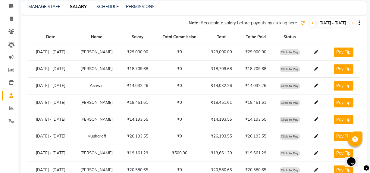
scroll to position [23, 0]
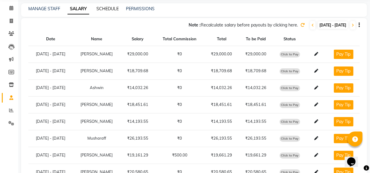
click at [106, 10] on link "SCHEDULE" at bounding box center [107, 8] width 22 height 5
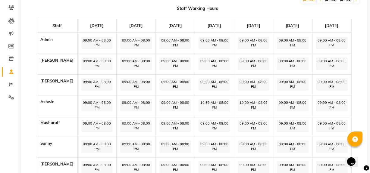
scroll to position [50, 0]
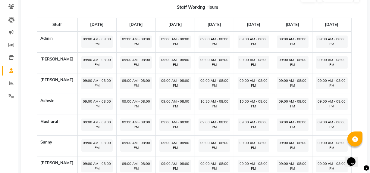
click at [351, 157] on icon "Chat widget" at bounding box center [351, 161] width 8 height 9
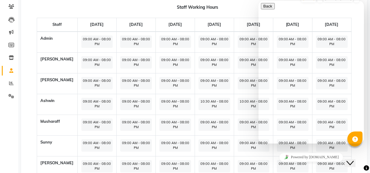
click at [351, 159] on icon "Close Chat This icon closes the chat window." at bounding box center [349, 162] width 7 height 7
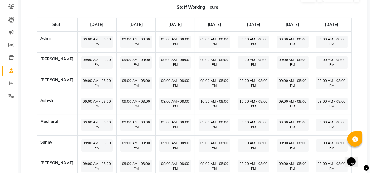
click at [356, 140] on icon at bounding box center [355, 140] width 6 height 6
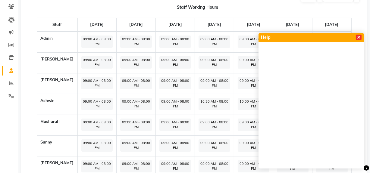
click at [357, 38] on icon at bounding box center [358, 37] width 3 height 4
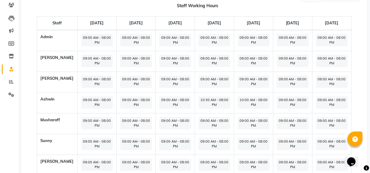
scroll to position [0, 0]
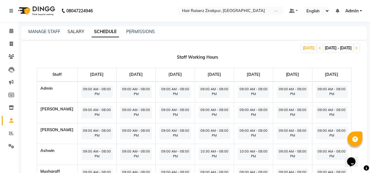
click at [76, 34] on link "SALARY" at bounding box center [75, 31] width 17 height 5
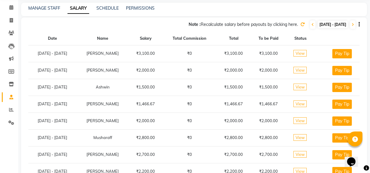
scroll to position [23, 0]
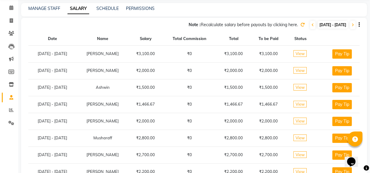
click at [300, 26] on icon at bounding box center [302, 25] width 4 height 4
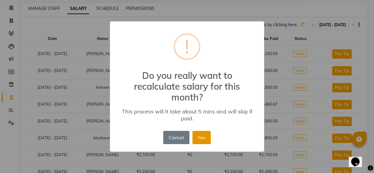
click at [202, 138] on button "Yes" at bounding box center [201, 137] width 18 height 13
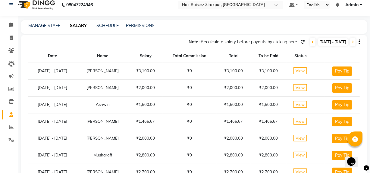
scroll to position [0, 0]
